Goal: Task Accomplishment & Management: Manage account settings

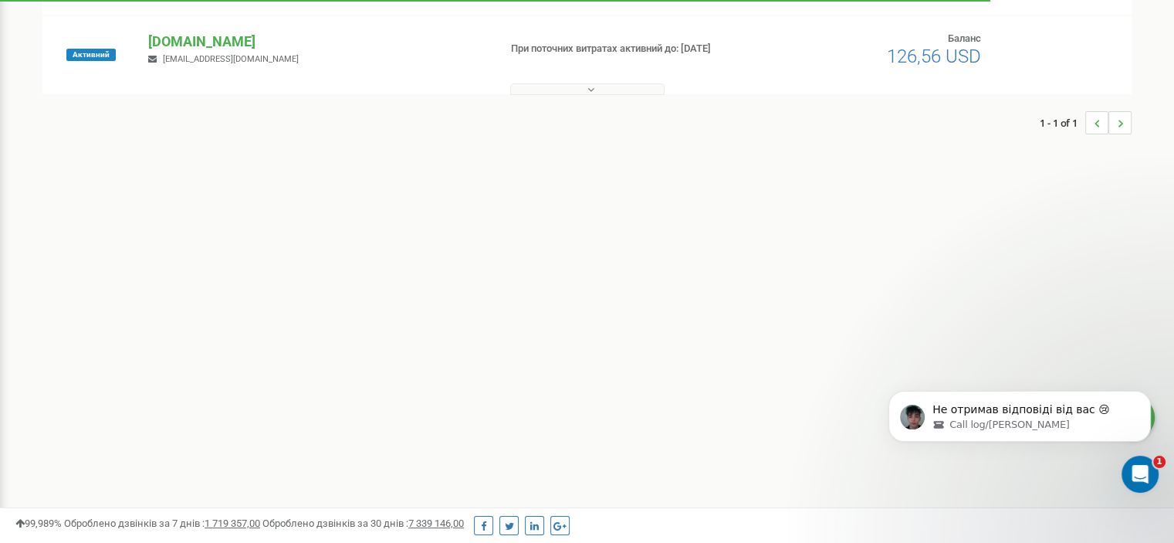
click at [583, 92] on button at bounding box center [587, 89] width 154 height 12
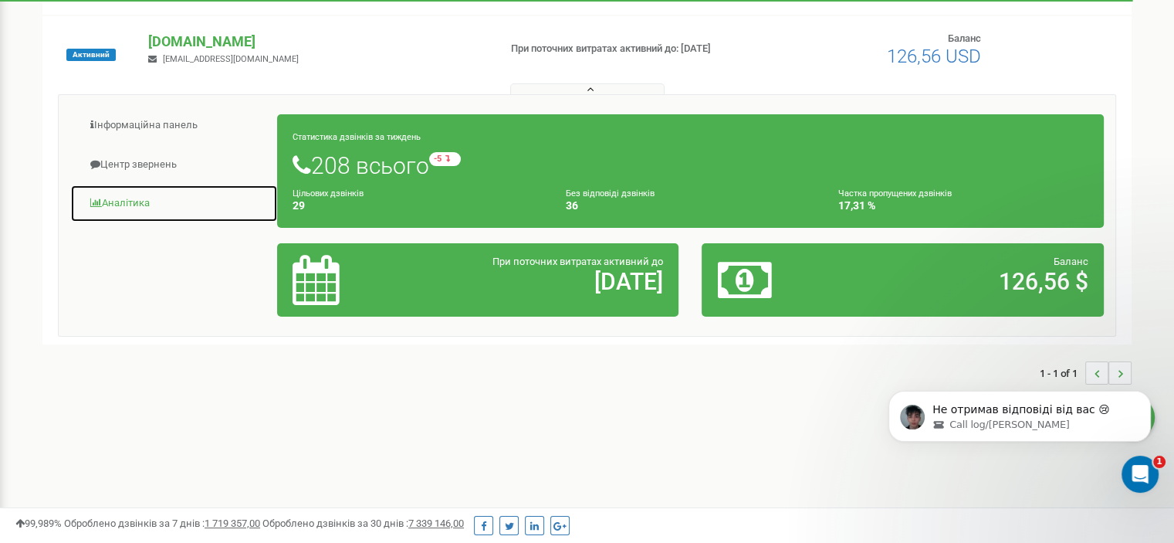
click at [113, 205] on link "Аналiтика" at bounding box center [174, 204] width 208 height 38
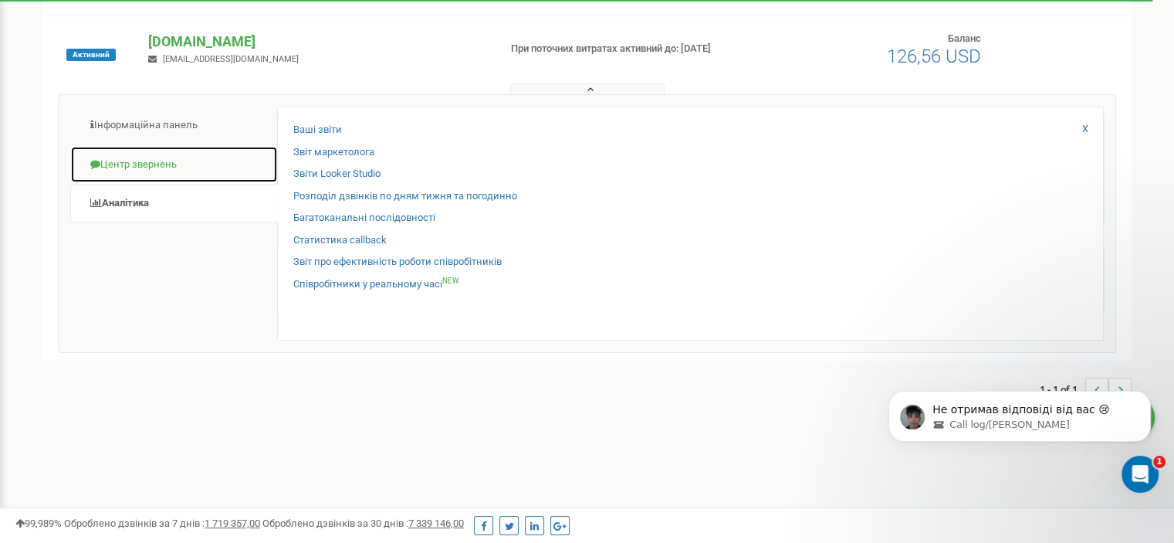
click at [138, 160] on link "Центр звернень" at bounding box center [174, 165] width 208 height 38
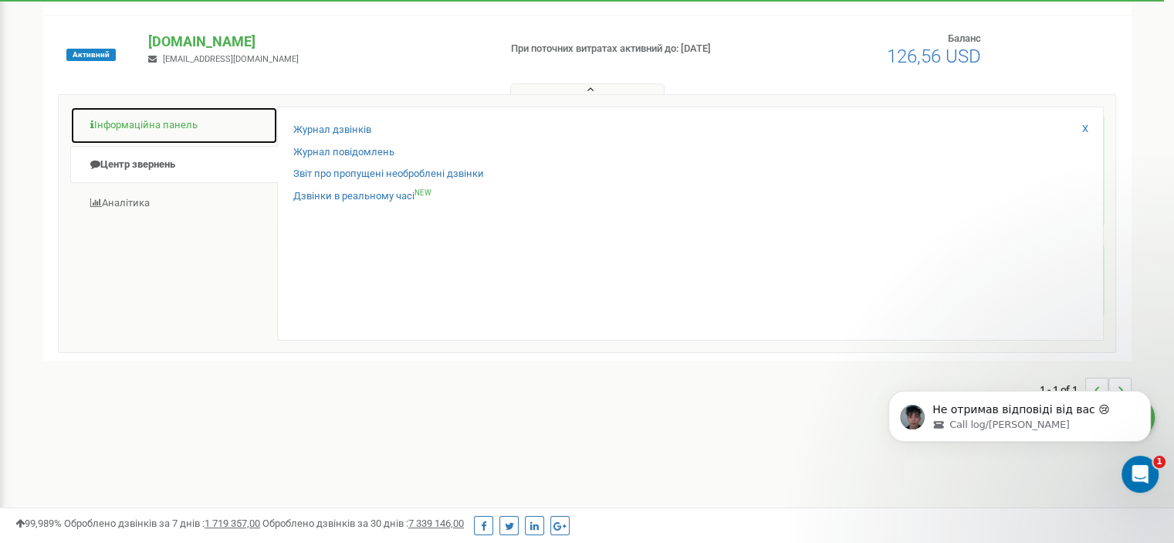
click at [143, 125] on link "Інформаційна панель" at bounding box center [174, 126] width 208 height 38
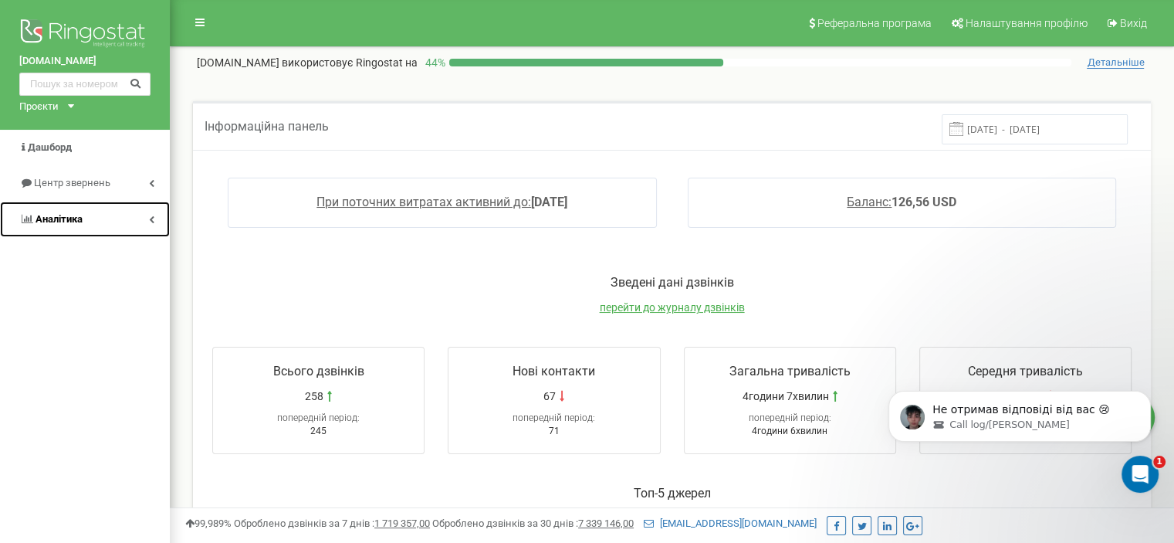
click at [155, 219] on link "Аналiтика" at bounding box center [85, 219] width 170 height 36
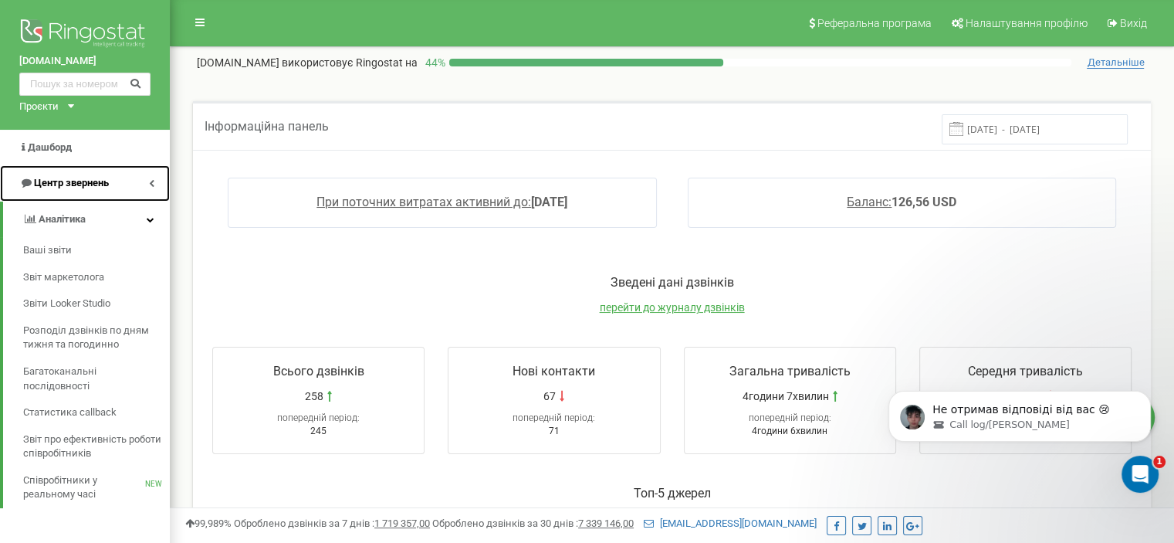
click at [154, 184] on link "Центр звернень" at bounding box center [85, 183] width 170 height 36
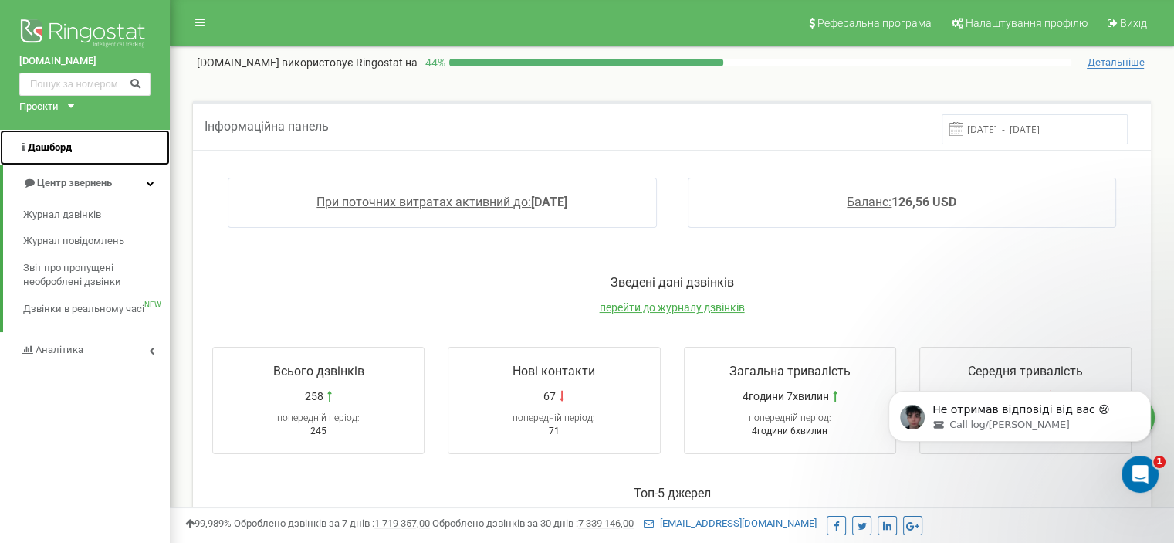
click at [38, 144] on span "Дашборд" at bounding box center [50, 147] width 44 height 12
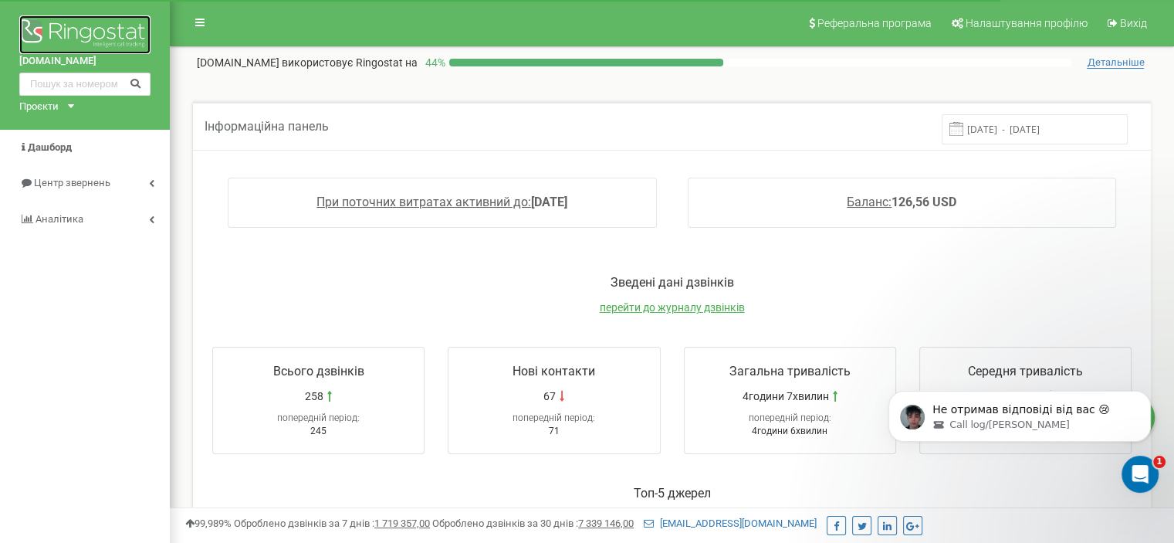
click at [113, 28] on img at bounding box center [84, 34] width 131 height 39
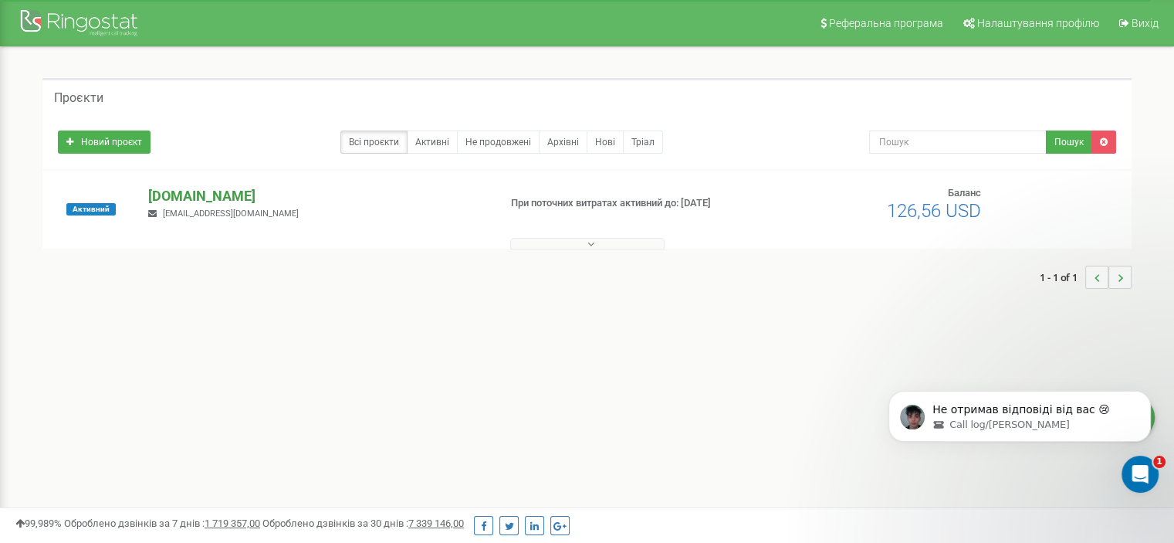
click at [227, 197] on p "[DOMAIN_NAME]" at bounding box center [316, 196] width 337 height 20
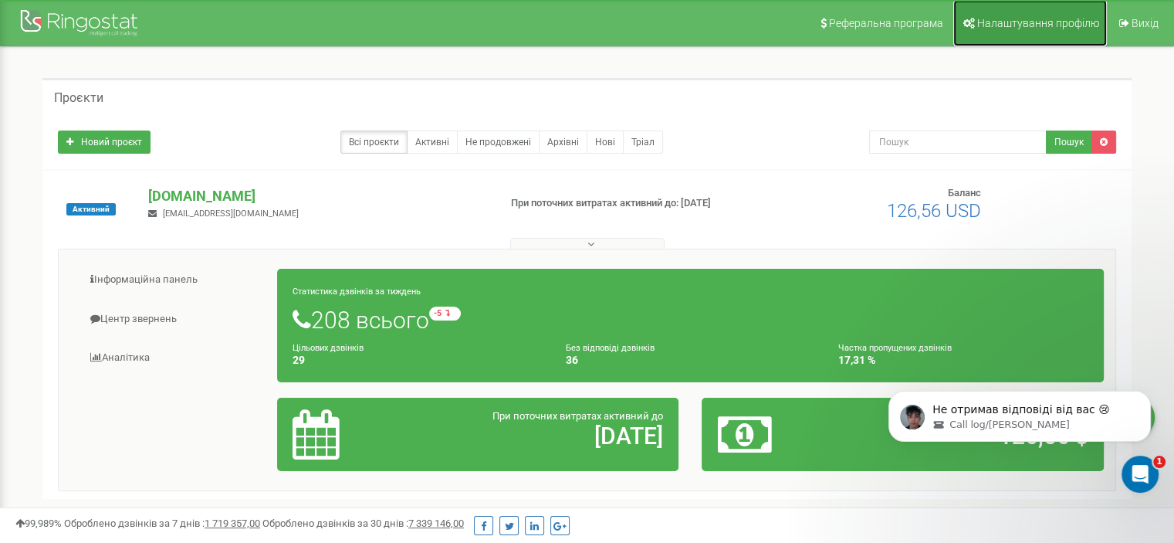
click at [1005, 29] on span "Налаштування профілю" at bounding box center [1038, 23] width 122 height 12
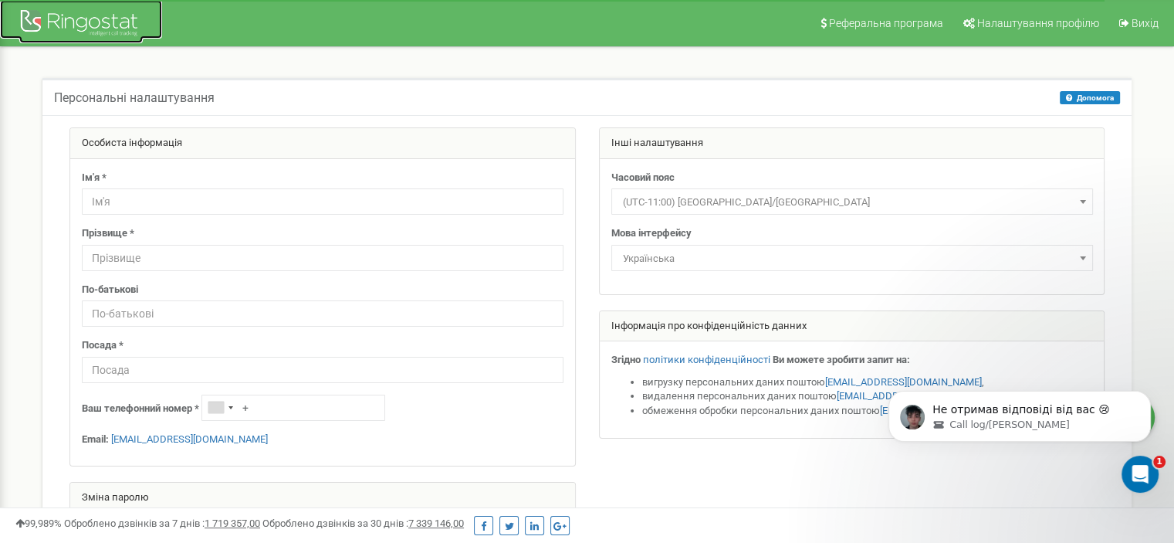
click at [73, 10] on div at bounding box center [81, 24] width 124 height 37
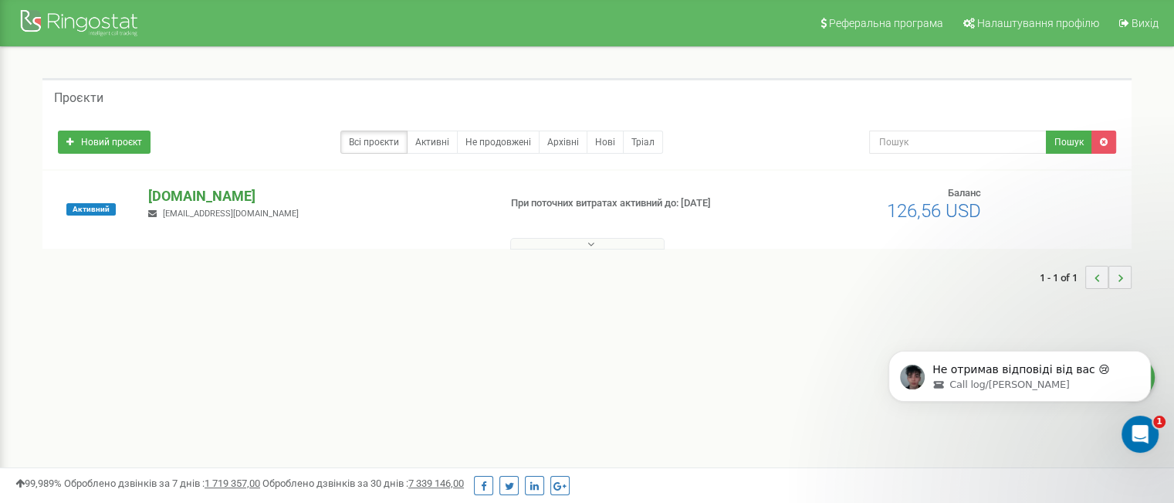
click at [201, 197] on p "[DOMAIN_NAME]" at bounding box center [316, 196] width 337 height 20
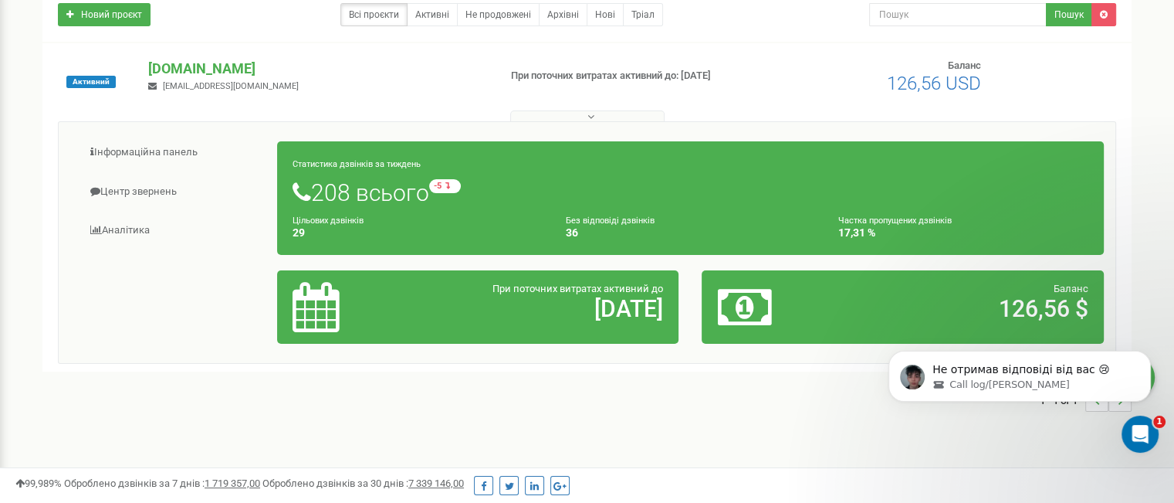
scroll to position [154, 0]
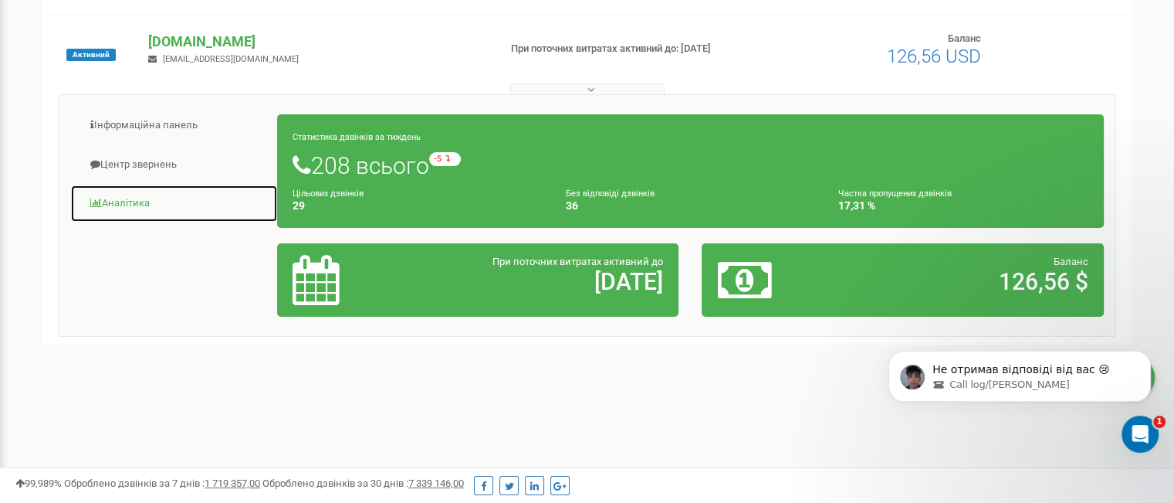
click at [117, 205] on link "Аналiтика" at bounding box center [174, 204] width 208 height 38
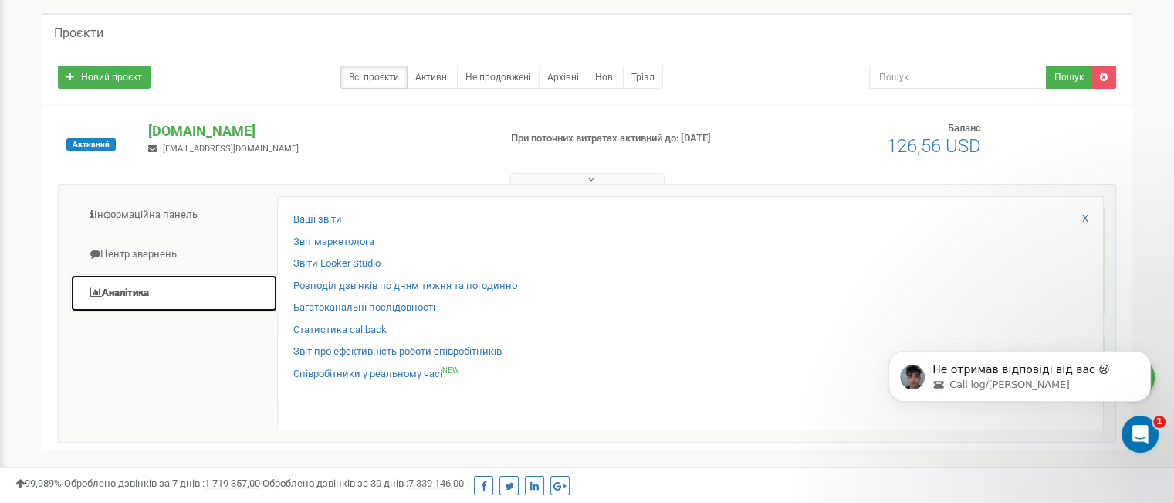
scroll to position [0, 0]
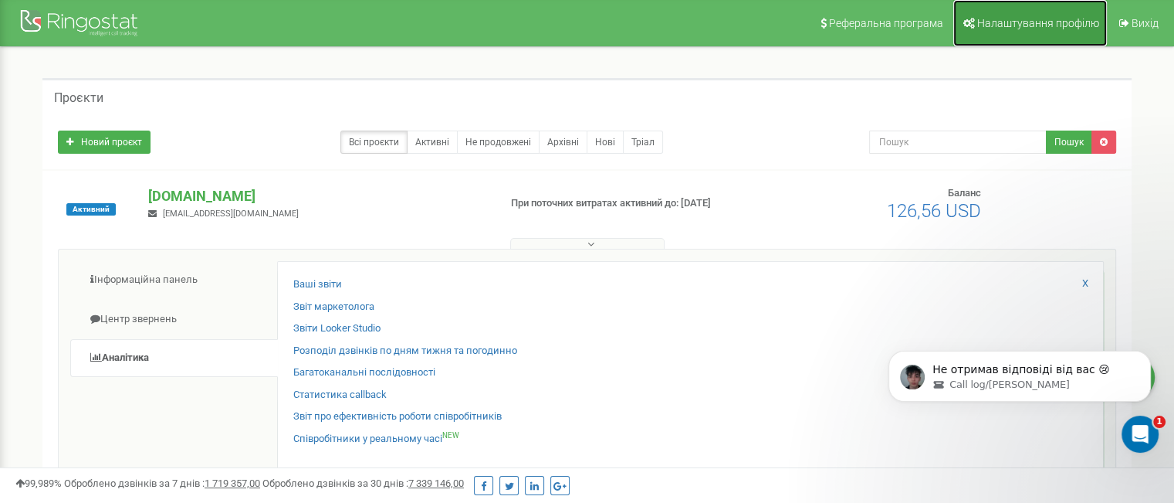
click at [1053, 15] on link "Налаштування профілю" at bounding box center [1030, 23] width 154 height 46
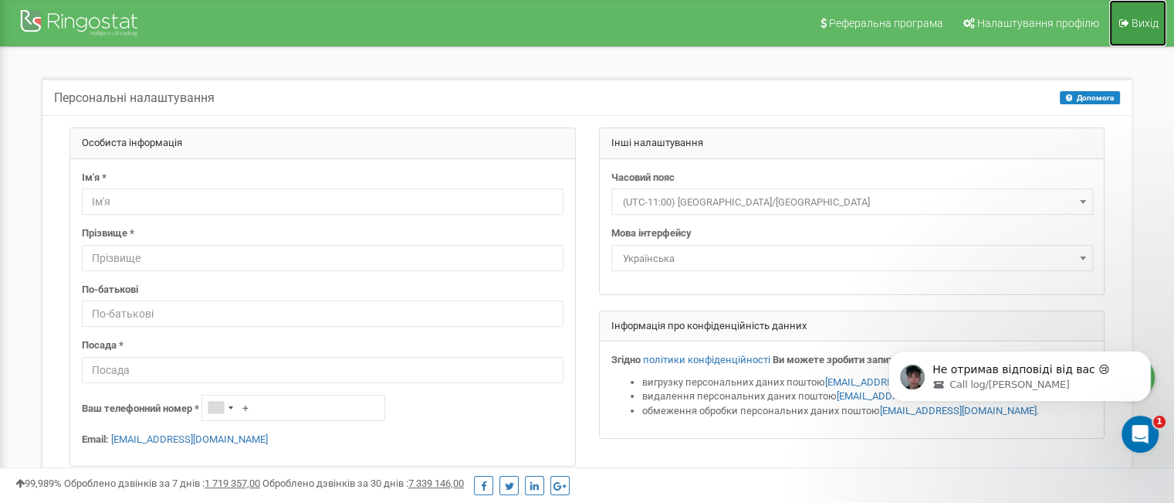
click at [1133, 22] on span "Вихід" at bounding box center [1145, 23] width 27 height 12
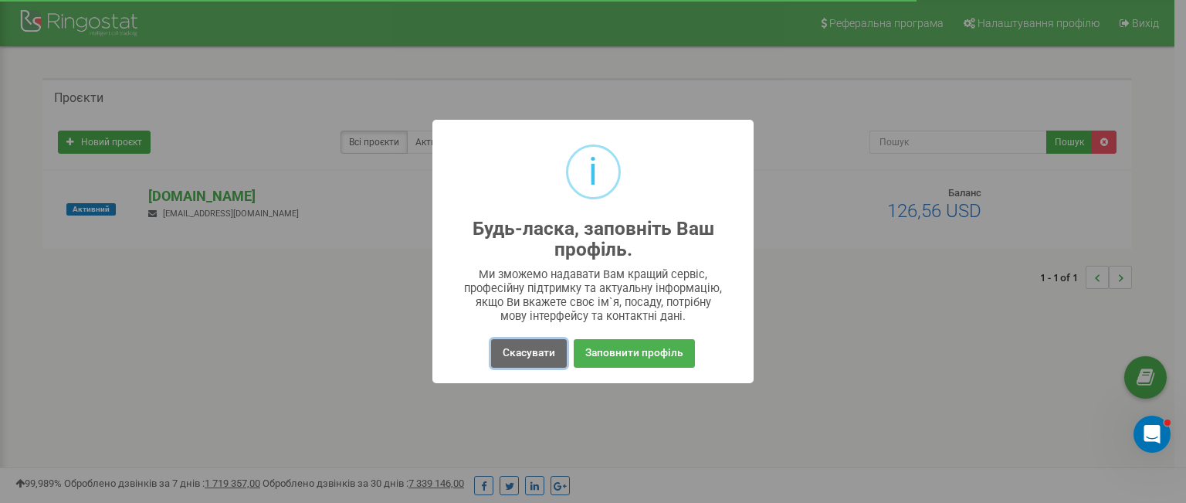
click at [520, 354] on button "Скасувати" at bounding box center [529, 353] width 76 height 29
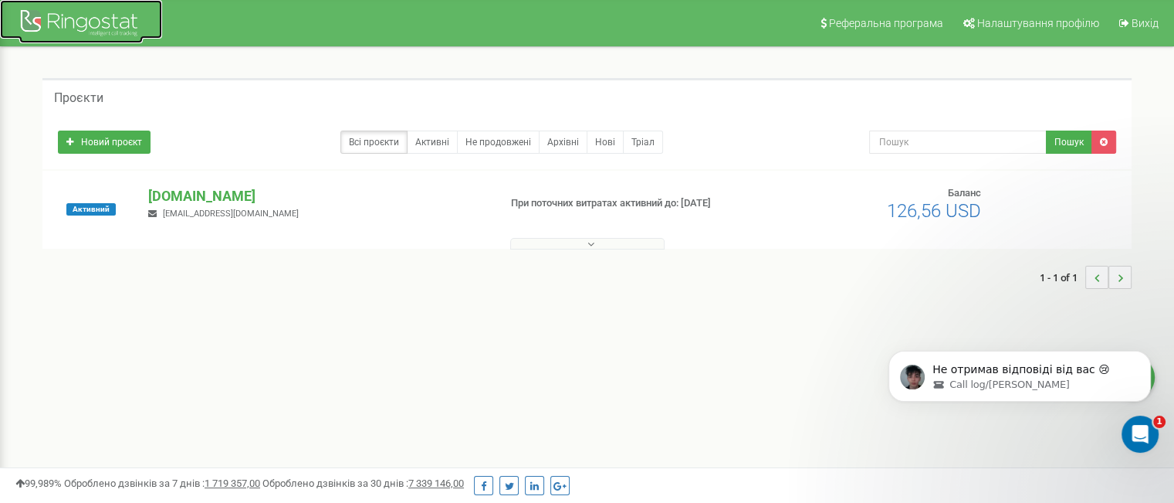
click at [79, 29] on div at bounding box center [81, 24] width 124 height 37
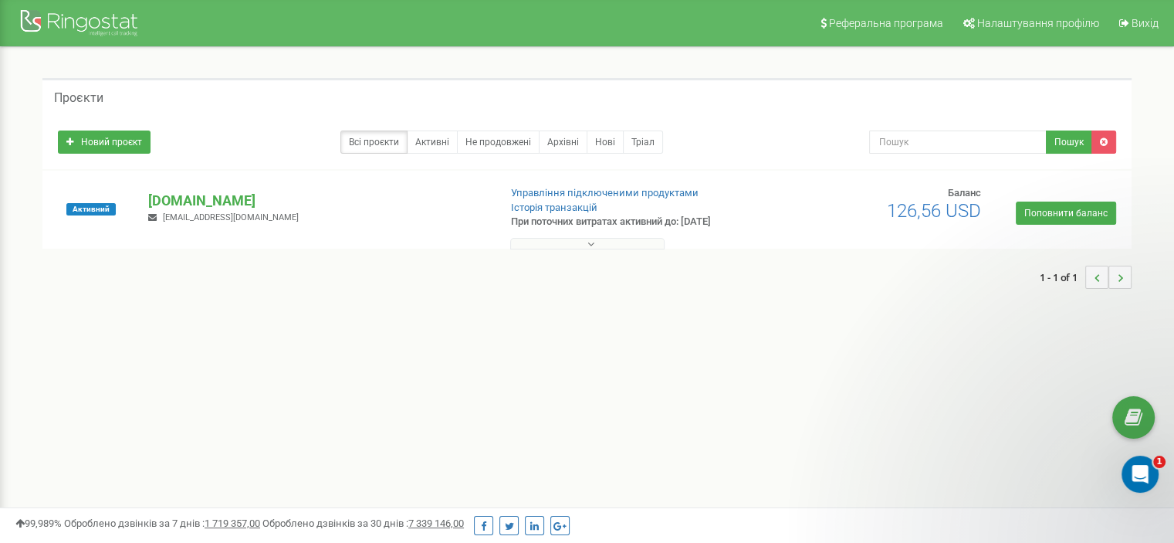
drag, startPoint x: 201, startPoint y: 200, endPoint x: 225, endPoint y: 214, distance: 27.7
click at [201, 199] on p "[DOMAIN_NAME]" at bounding box center [316, 201] width 337 height 20
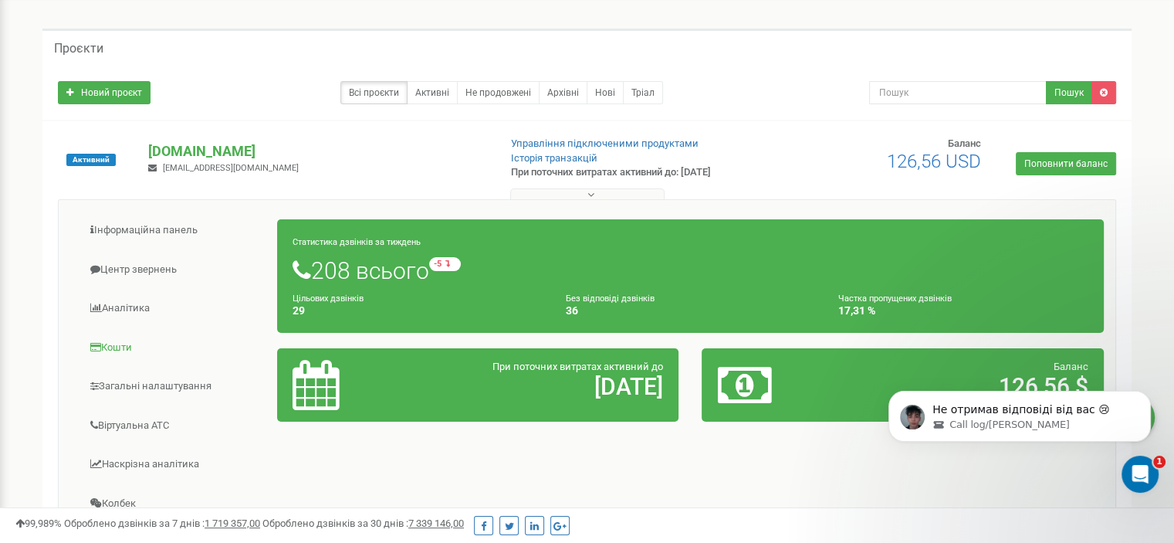
scroll to position [77, 0]
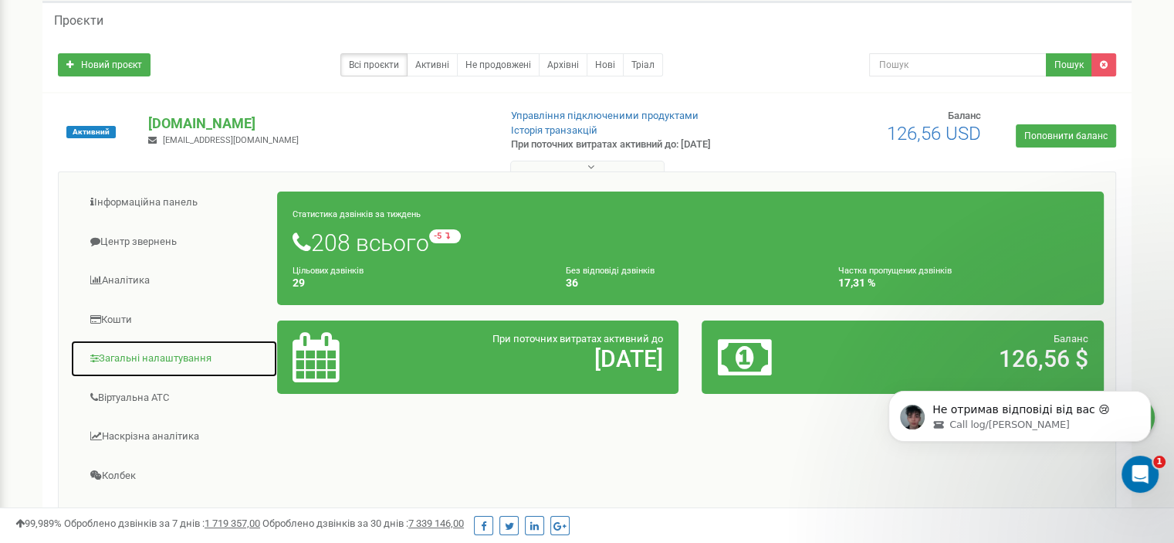
click at [151, 354] on link "Загальні налаштування" at bounding box center [174, 359] width 208 height 38
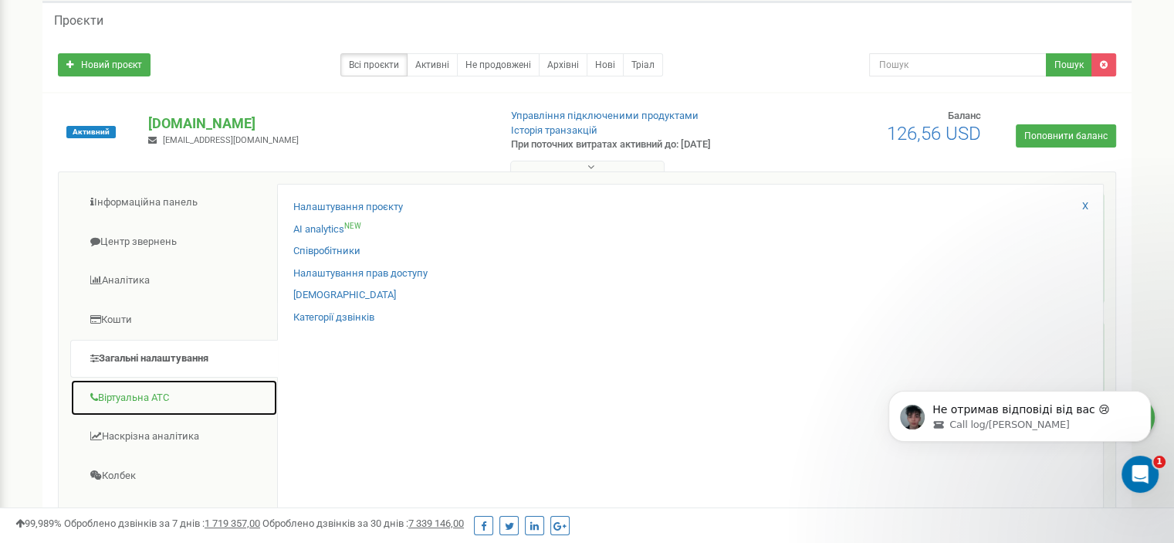
click at [129, 391] on link "Віртуальна АТС" at bounding box center [174, 398] width 208 height 38
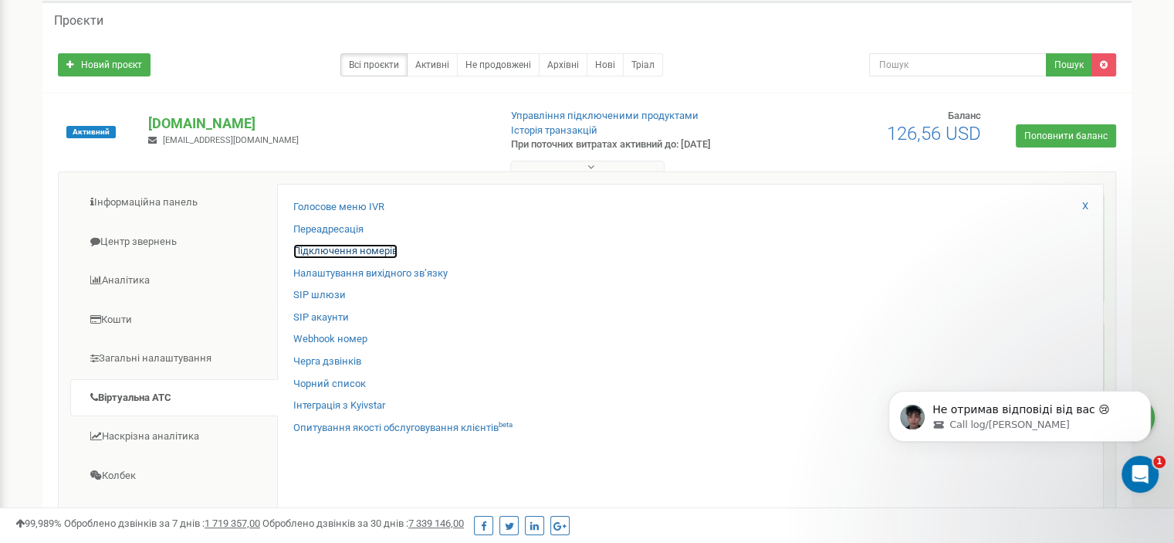
click at [324, 250] on link "Підключення номерів" at bounding box center [345, 251] width 104 height 15
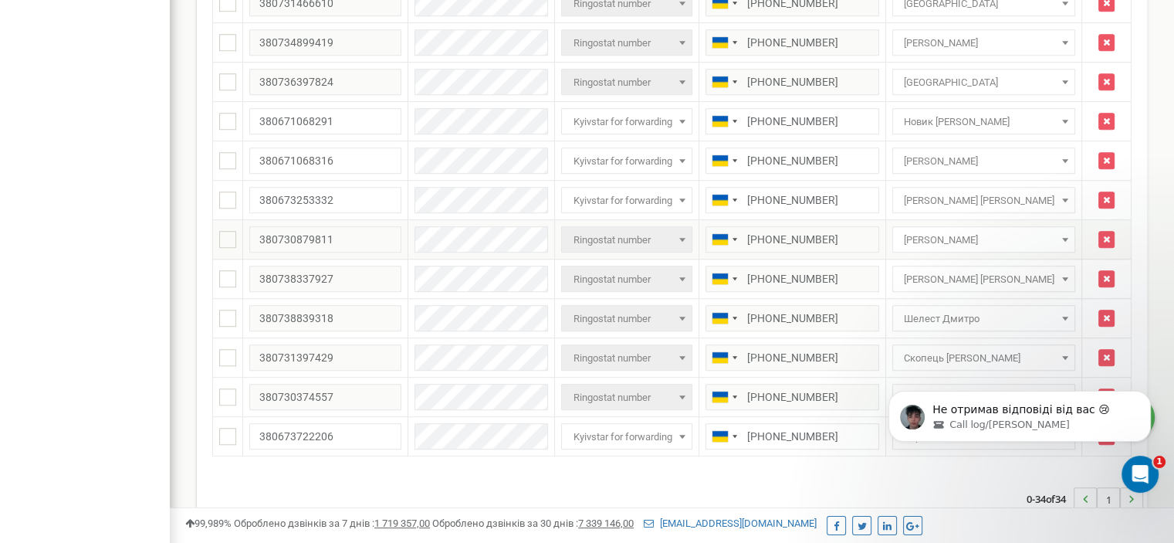
scroll to position [1158, 0]
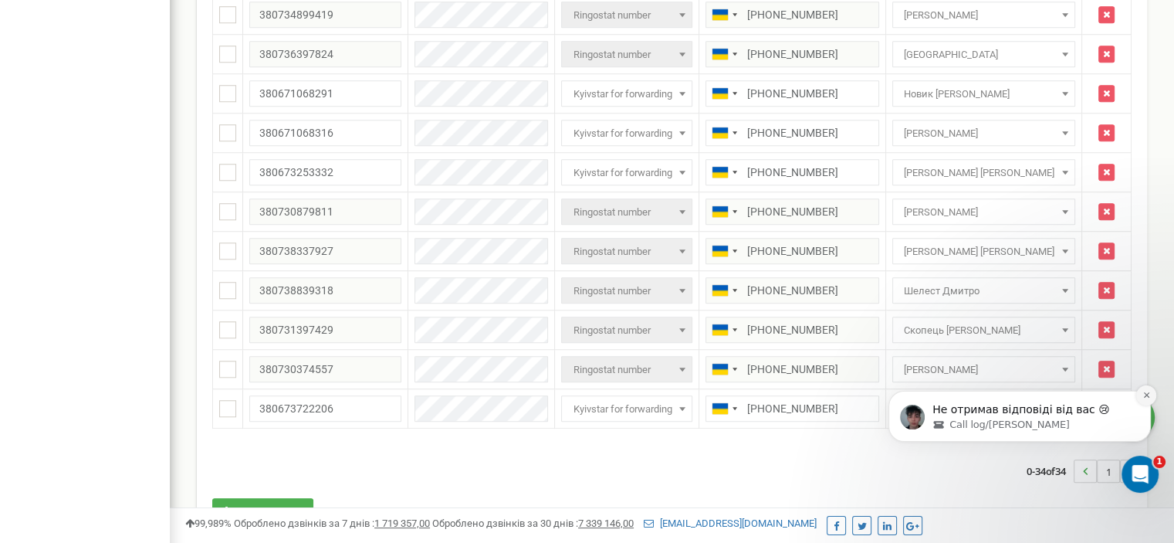
click at [1147, 394] on icon "Dismiss notification" at bounding box center [1145, 394] width 5 height 5
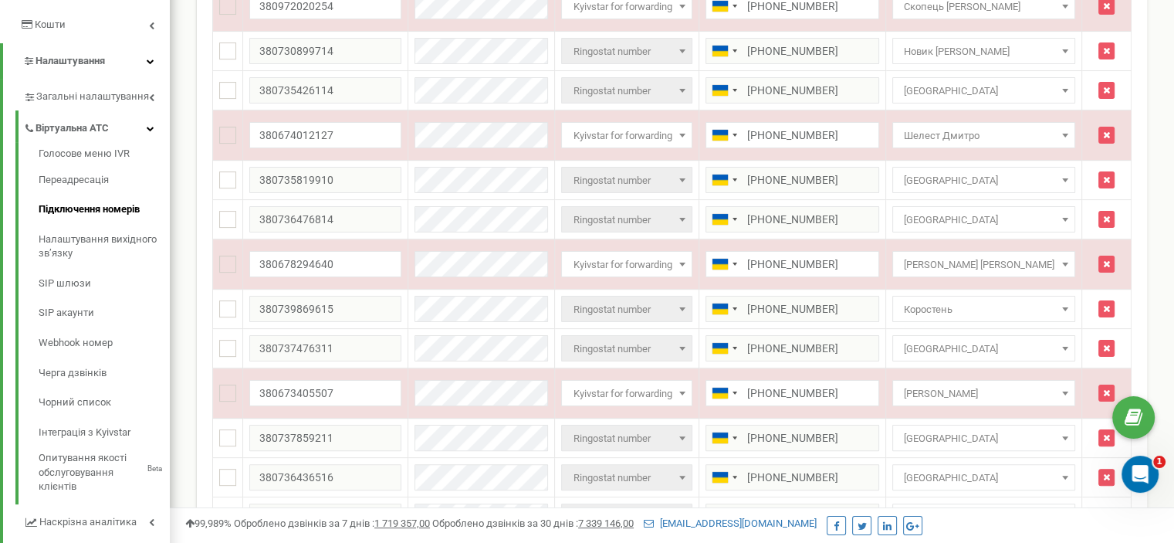
scroll to position [287, 0]
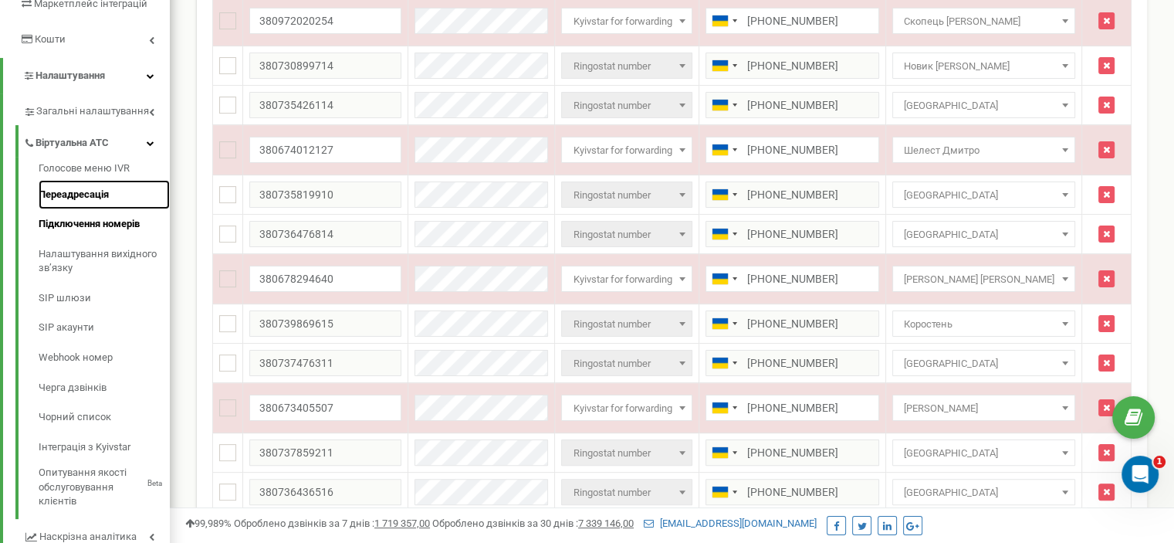
click at [62, 200] on link "Переадресація" at bounding box center [104, 195] width 131 height 30
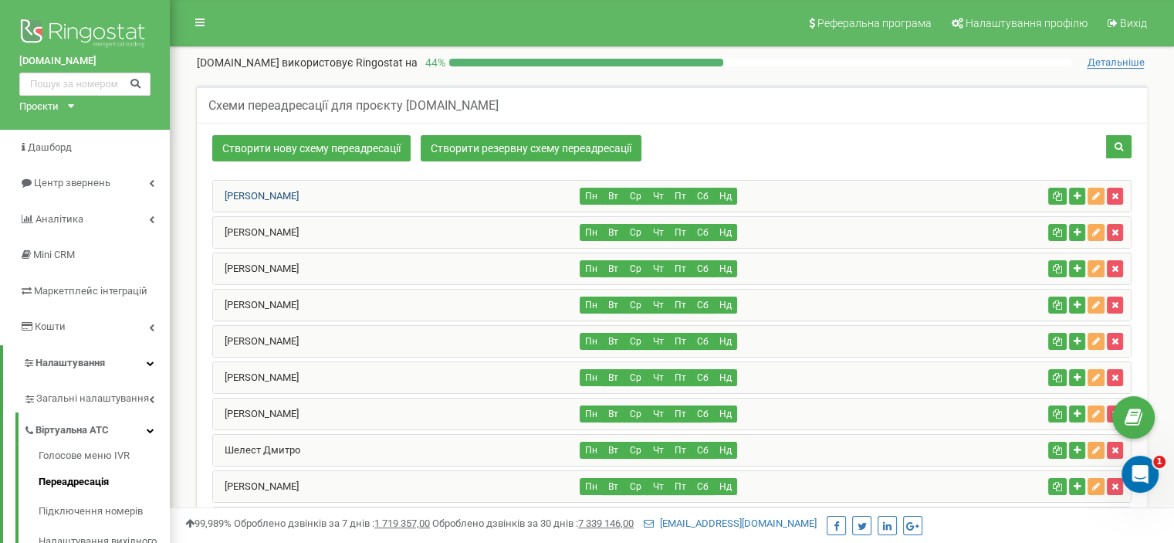
click at [299, 194] on link "Новик [PERSON_NAME]" at bounding box center [256, 196] width 86 height 12
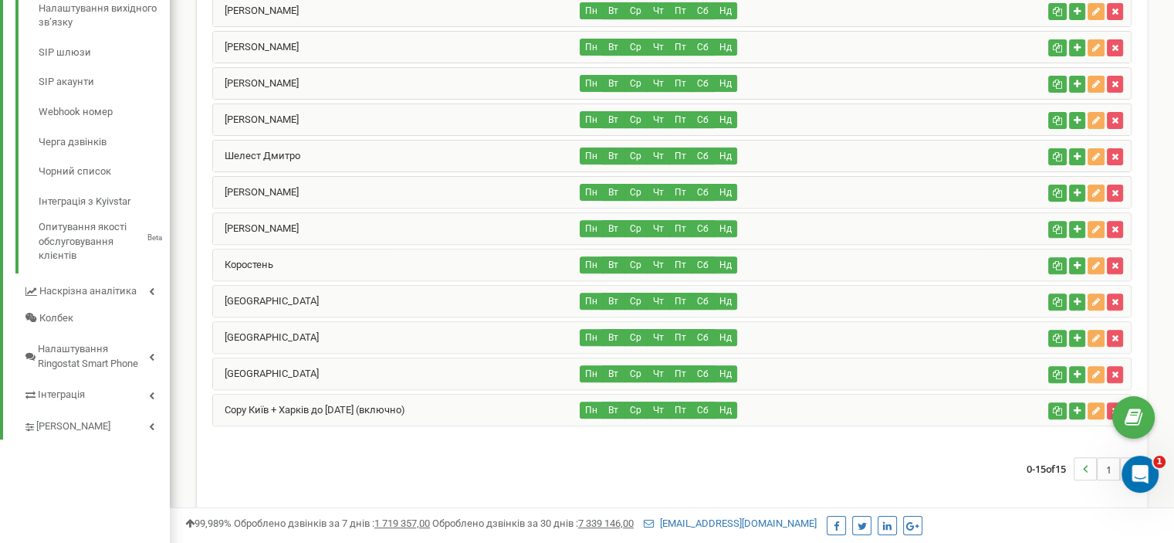
scroll to position [540, 0]
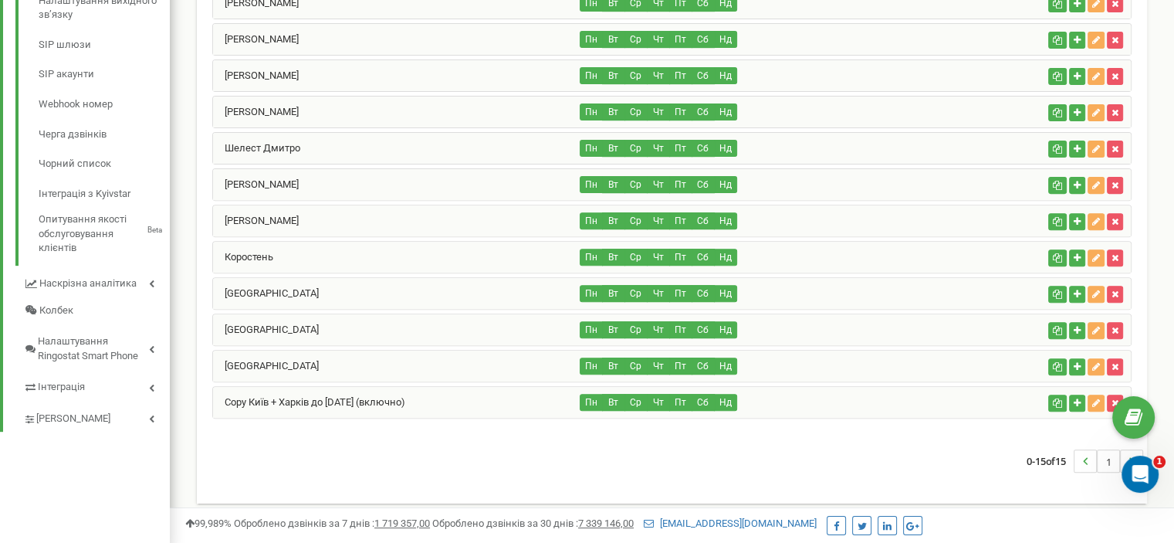
click at [251, 282] on div "[GEOGRAPHIC_DATA]" at bounding box center [396, 293] width 367 height 31
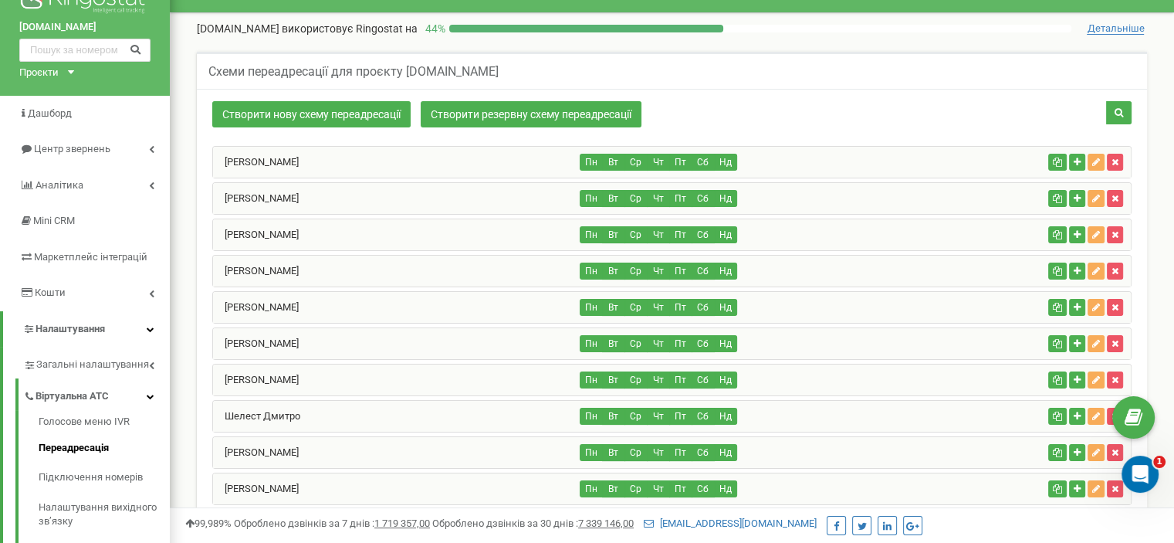
scroll to position [0, 0]
